Goal: Task Accomplishment & Management: Use online tool/utility

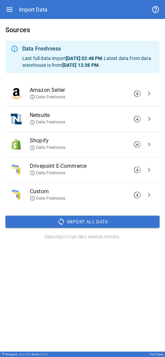
click at [11, 3] on icon "button" at bounding box center [9, 9] width 6 height 4
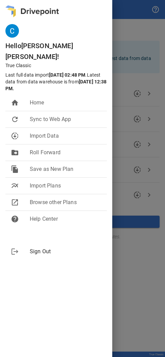
click at [35, 3] on div at bounding box center [82, 178] width 165 height 357
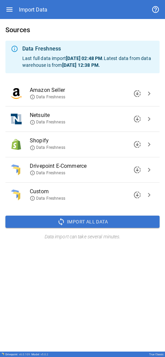
click at [35, 3] on div "Sources Data Freshness Last full data import Jun 17, 2025 02:48 PM . Latest dat…" at bounding box center [82, 132] width 165 height 227
click at [32, 3] on icon at bounding box center [32, 122] width 5 height 5
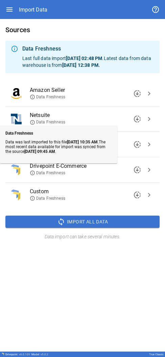
click at [35, 3] on div "Sources Data Freshness Last full data import Jun 17, 2025 02:48 PM . Latest dat…" at bounding box center [82, 185] width 165 height 332
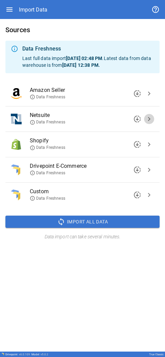
click at [35, 3] on span "chevron_right" at bounding box center [149, 119] width 8 height 8
click at [35, 3] on span "chevron_right" at bounding box center [149, 195] width 8 height 8
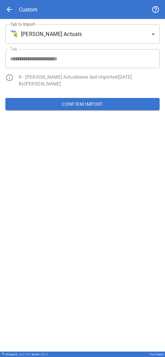
click at [35, 3] on body "**********" at bounding box center [82, 178] width 165 height 357
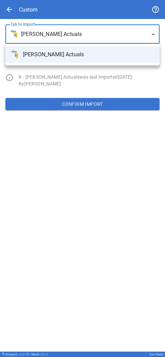
click at [35, 3] on div at bounding box center [82, 178] width 165 height 357
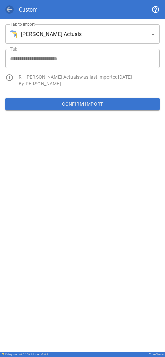
click at [7, 3] on span "arrow_back" at bounding box center [9, 9] width 8 height 8
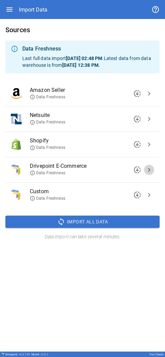
click at [35, 3] on span "chevron_right" at bounding box center [149, 170] width 8 height 8
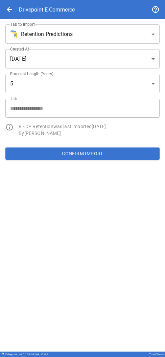
click at [8, 3] on span "arrow_back" at bounding box center [9, 9] width 8 height 8
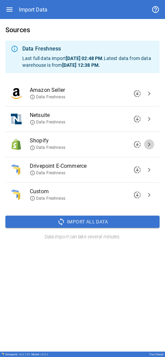
click at [35, 3] on span "chevron_right" at bounding box center [149, 144] width 8 height 8
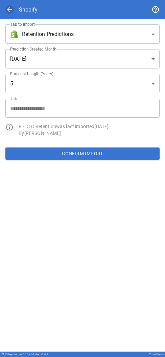
click at [6, 3] on span "arrow_back" at bounding box center [9, 9] width 8 height 8
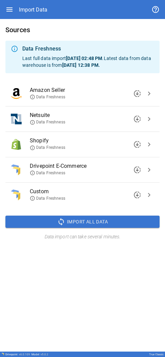
click at [35, 3] on span "chevron_right" at bounding box center [149, 119] width 8 height 8
